Goal: Information Seeking & Learning: Learn about a topic

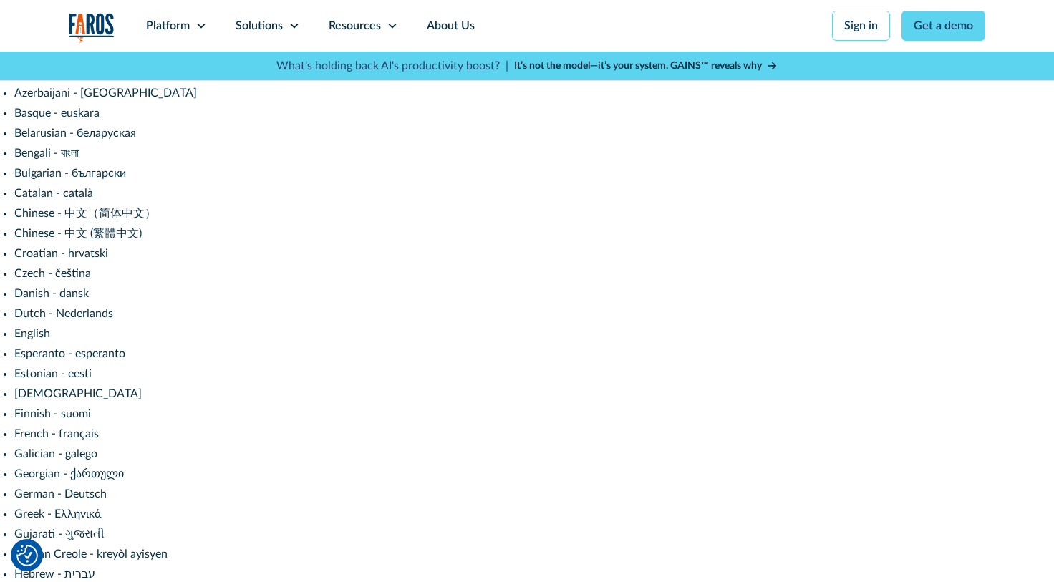
scroll to position [77, 0]
click at [179, 18] on div "Platform" at bounding box center [168, 25] width 44 height 17
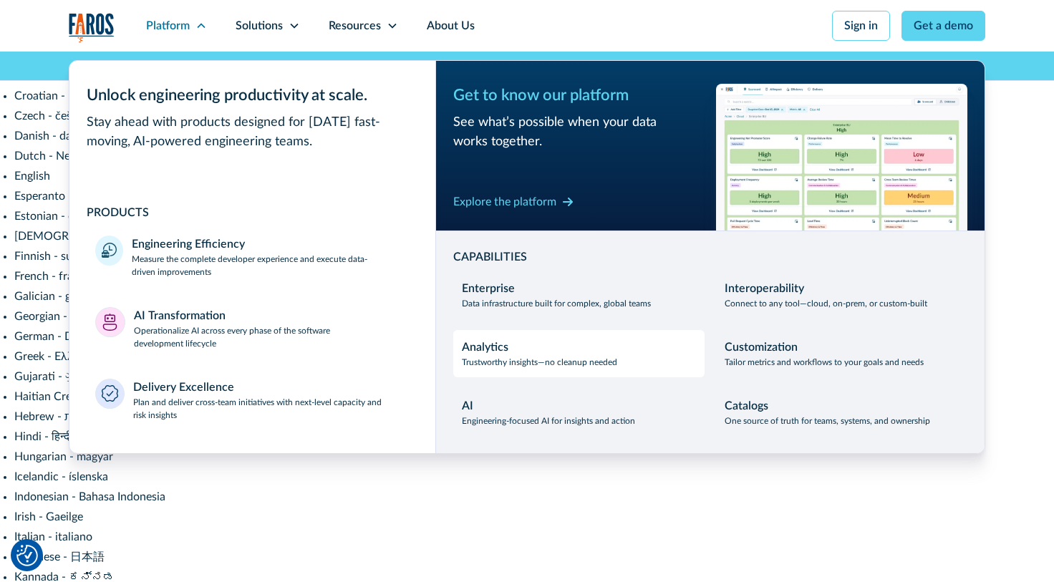
scroll to position [244, 0]
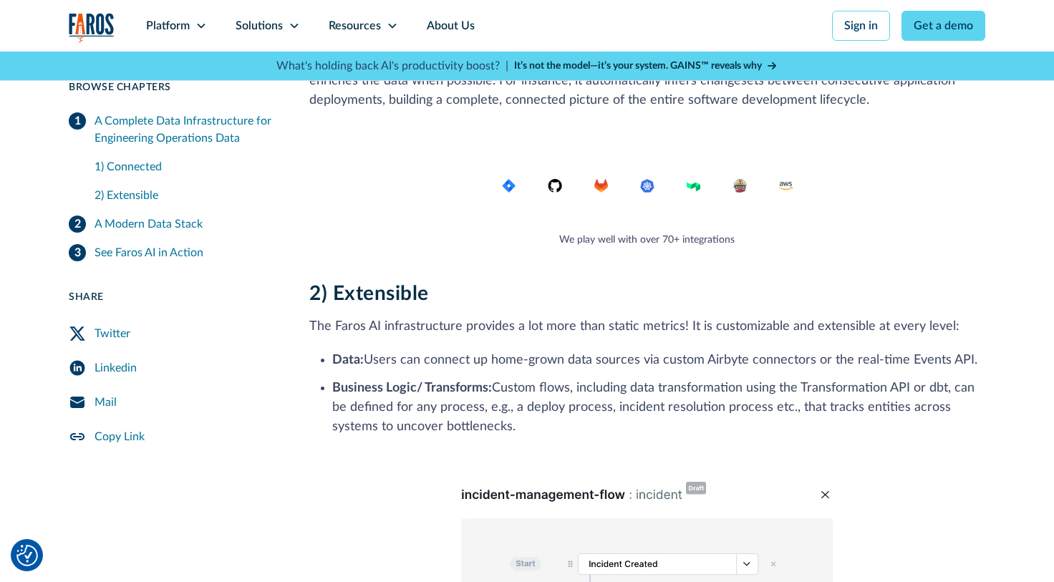
scroll to position [2408, 0]
click at [346, 27] on div "Resources" at bounding box center [355, 25] width 52 height 17
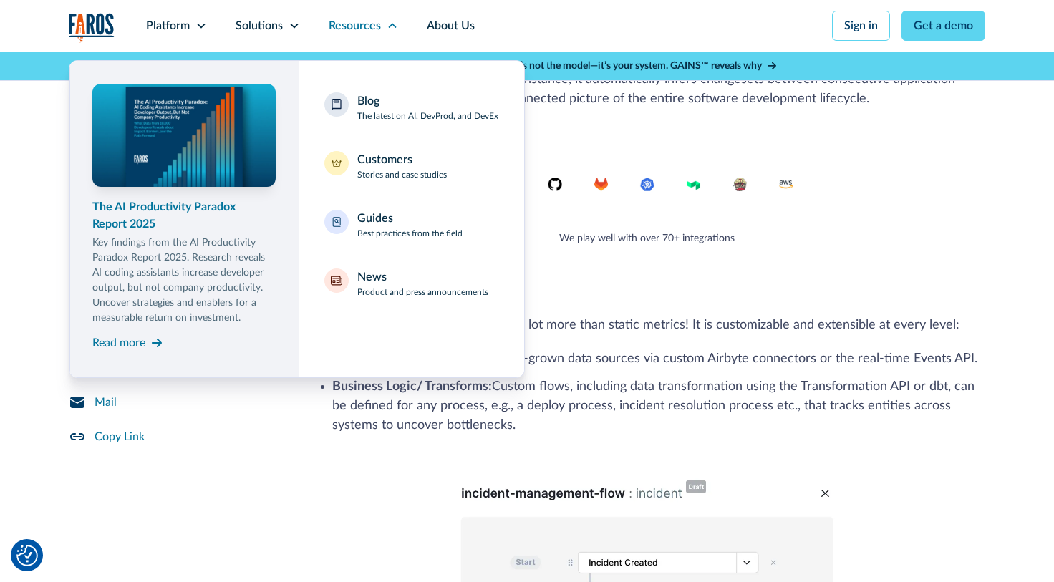
click at [132, 216] on div "The AI Productivity Paradox Report 2025" at bounding box center [183, 215] width 183 height 34
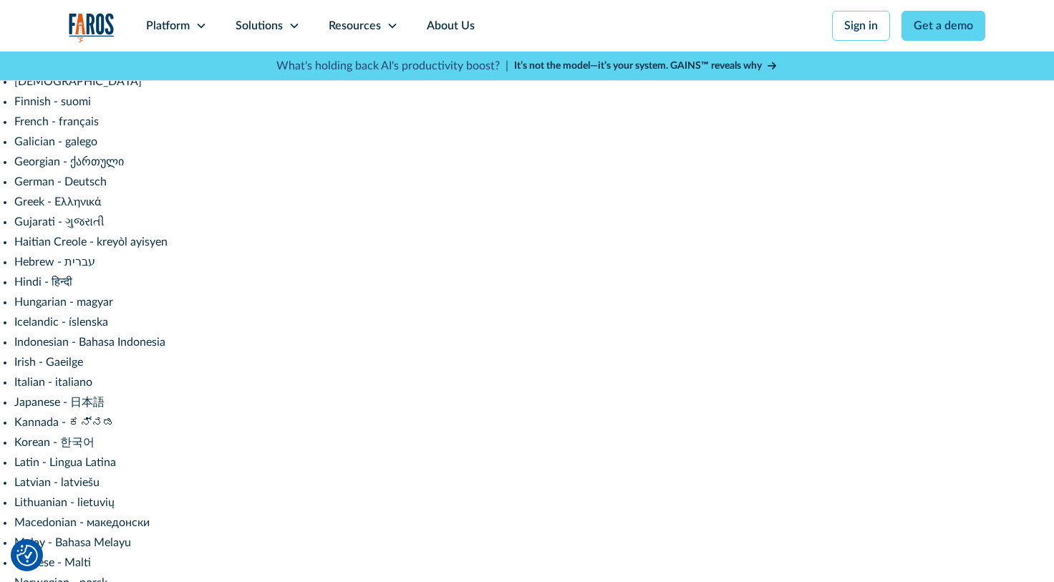
scroll to position [387, 0]
